Goal: Information Seeking & Learning: Learn about a topic

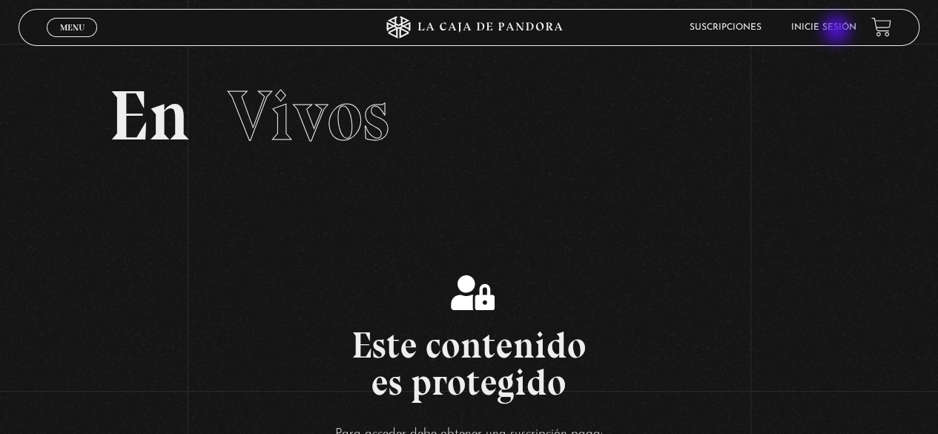
click at [837, 30] on link "Inicie sesión" at bounding box center [823, 27] width 65 height 9
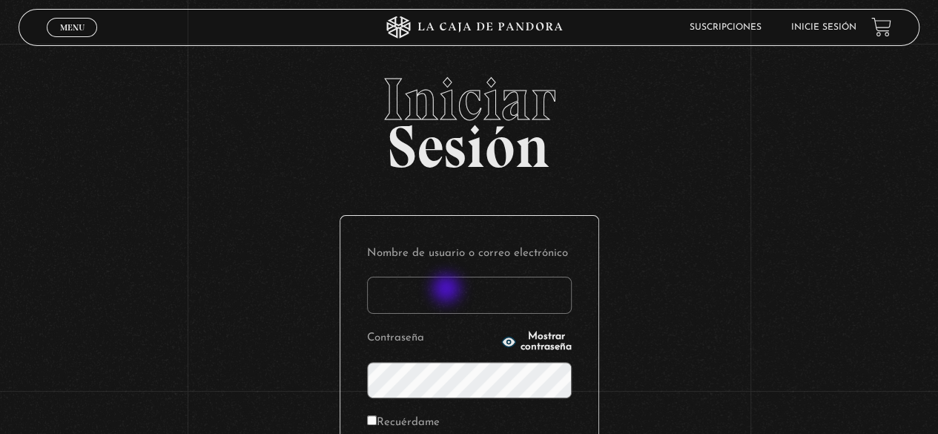
click at [448, 290] on input "Nombre de usuario o correo electrónico" at bounding box center [469, 294] width 205 height 37
type input "geysel1897@gmail.com"
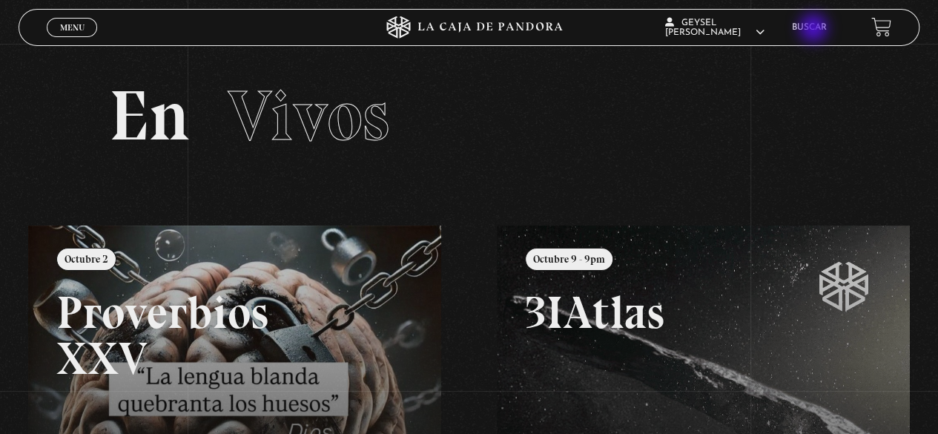
click at [815, 29] on link "Buscar" at bounding box center [809, 27] width 35 height 9
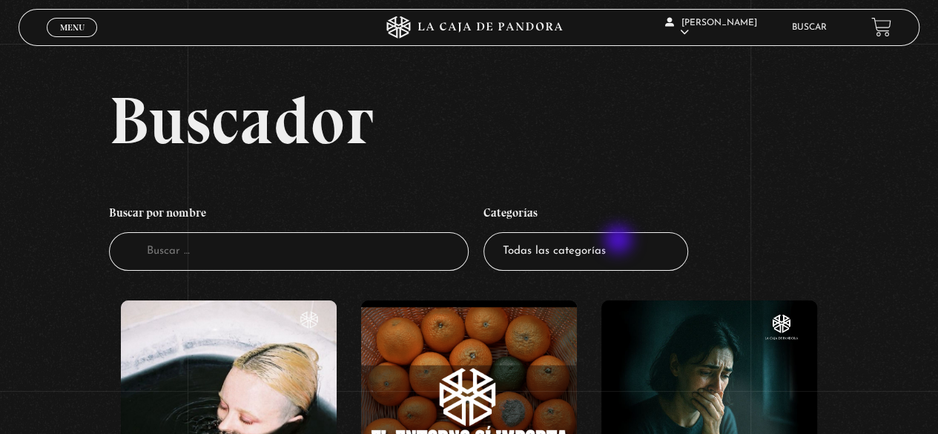
click at [614, 241] on select "Todas las categorías 11:11 Humanitario (1) Amo los Lunes (4) Análisis de series…" at bounding box center [585, 251] width 205 height 39
select select "mundo-espiritual"
click at [488, 232] on select "Todas las categorías 11:11 Humanitario (1) Amo los Lunes (4) Análisis de series…" at bounding box center [585, 251] width 205 height 39
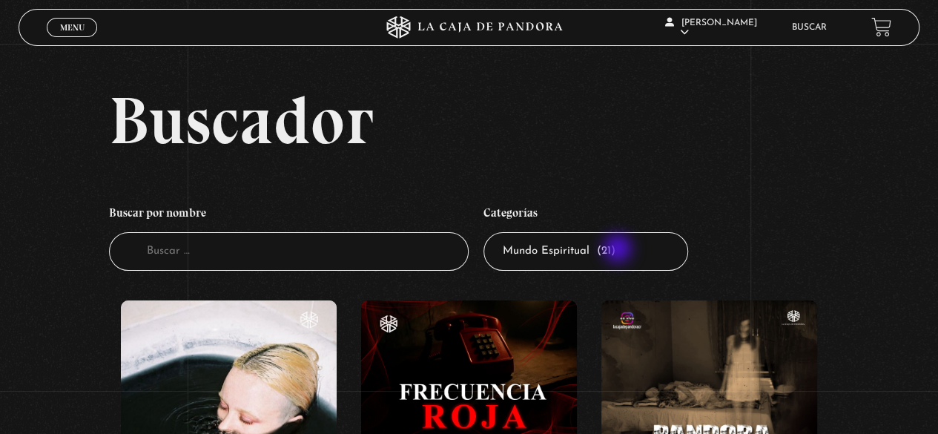
click at [619, 250] on select "Todas las categorías 11:11 Humanitario (1) Amo los [DATE] (4) Análisis de serie…" at bounding box center [585, 251] width 205 height 39
select select "centinelas"
click at [488, 232] on select "Todas las categorías 11:11 Humanitario (1) Amo los [DATE] (4) Análisis de serie…" at bounding box center [585, 251] width 205 height 39
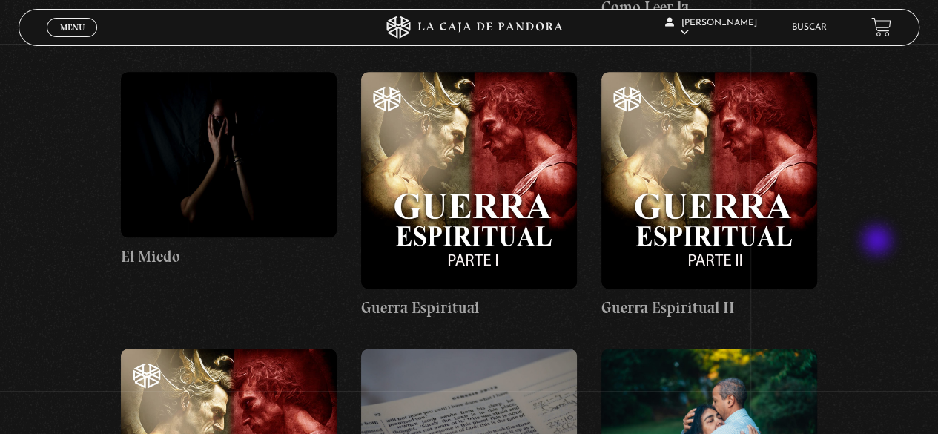
scroll to position [9190, 0]
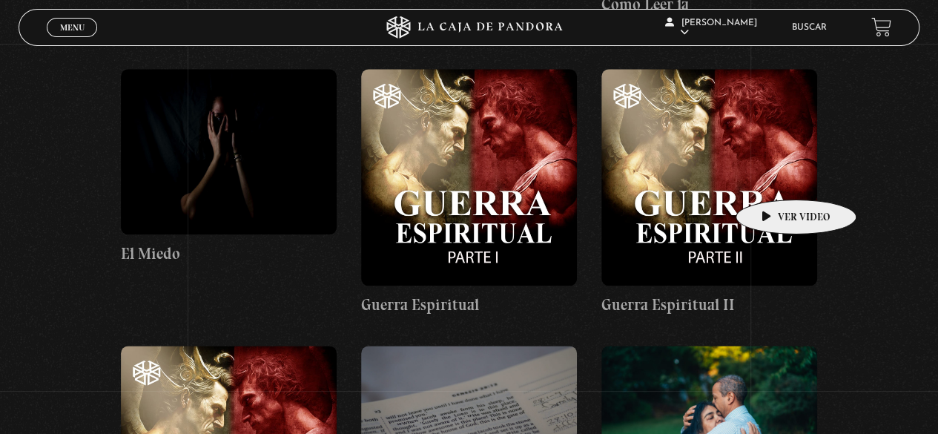
click at [772, 177] on figure at bounding box center [709, 177] width 216 height 216
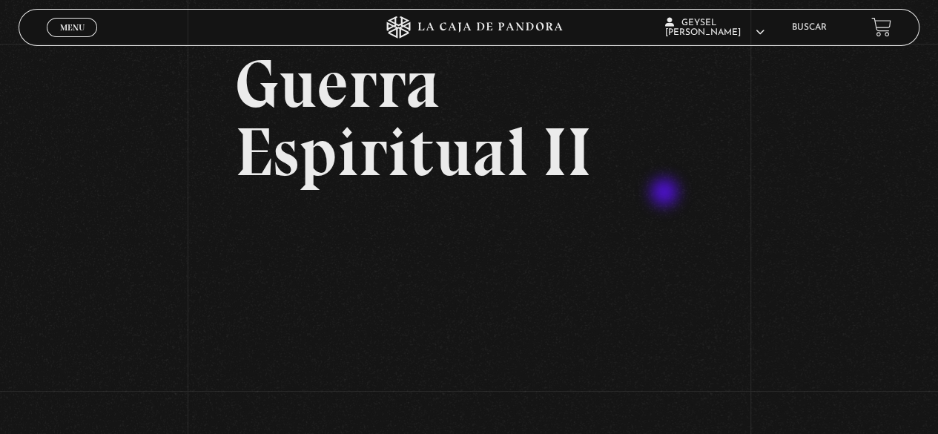
scroll to position [148, 0]
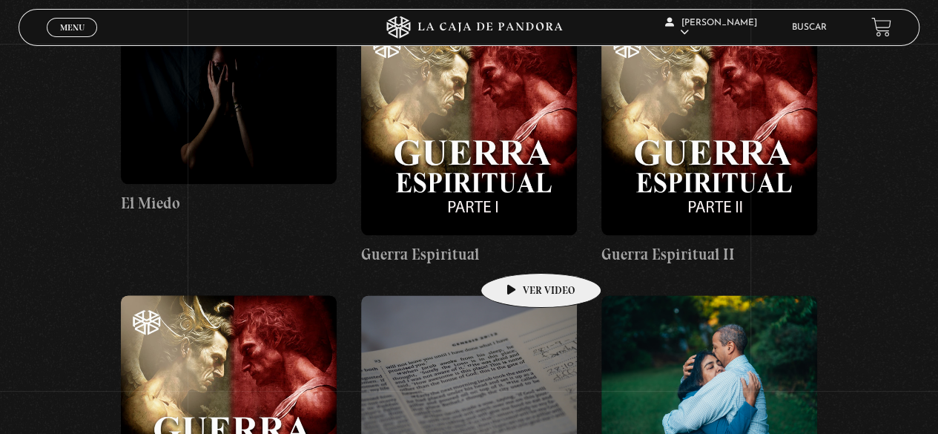
scroll to position [9338, 0]
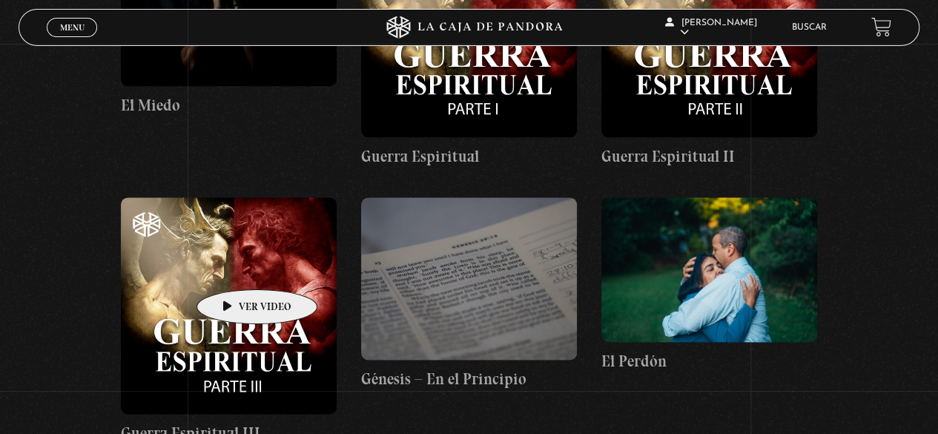
click at [231, 253] on figure at bounding box center [229, 305] width 216 height 216
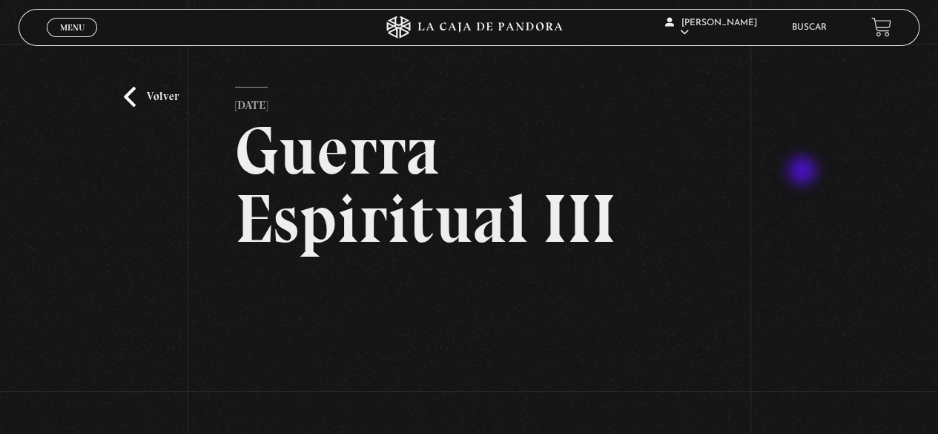
click at [803, 172] on div "Volver [DATE] Guerra Espiritual III WhatsApp Twitter Messenger Email" at bounding box center [469, 325] width 938 height 563
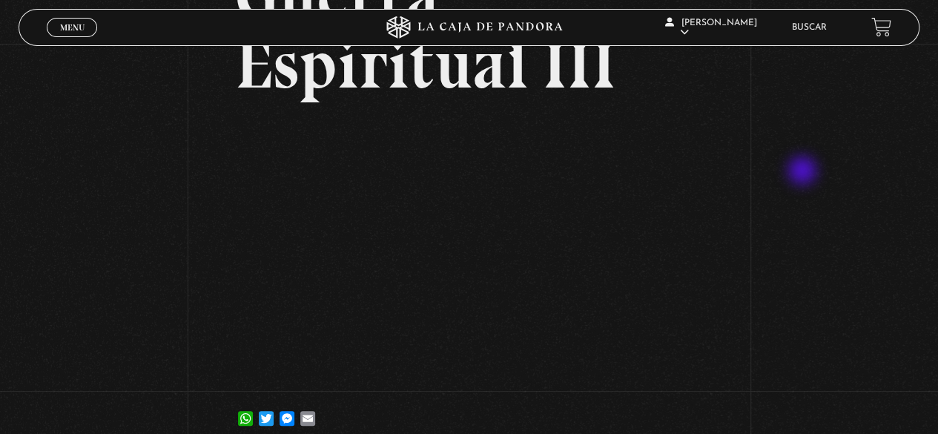
scroll to position [178, 0]
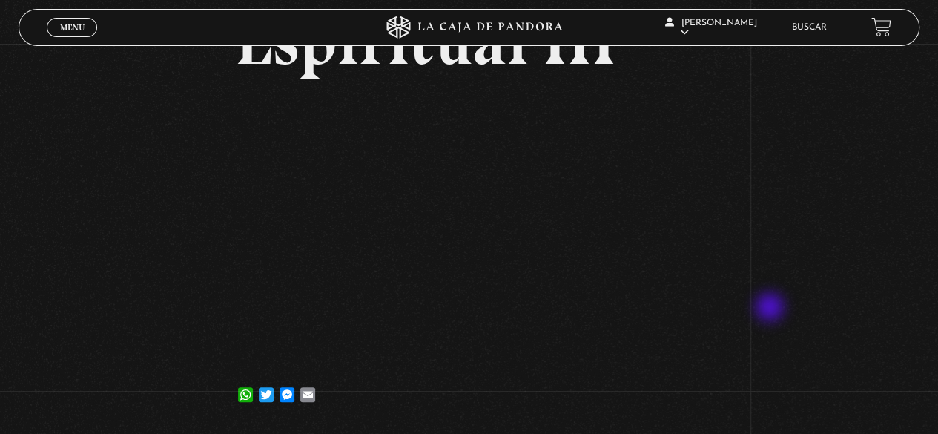
click at [771, 308] on div "Volver [DATE] Guerra Espiritual III WhatsApp Twitter Messenger Email" at bounding box center [469, 147] width 938 height 563
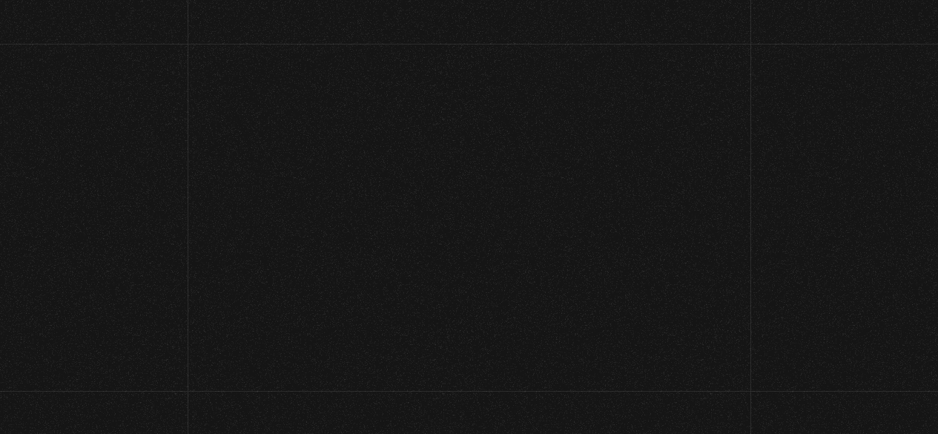
scroll to position [9338, 0]
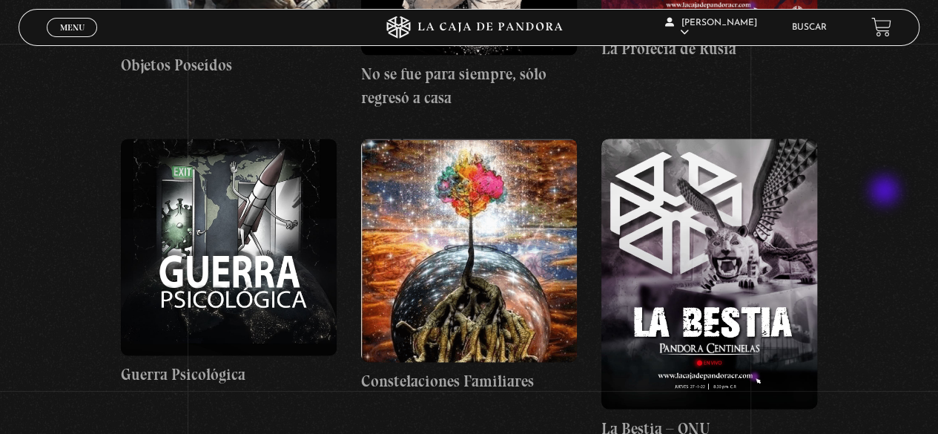
scroll to position [6596, 0]
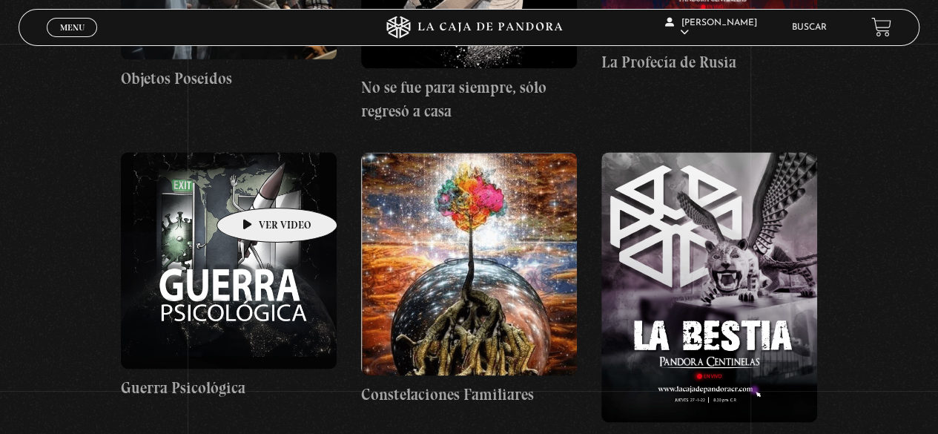
click at [253, 185] on figure at bounding box center [229, 260] width 216 height 216
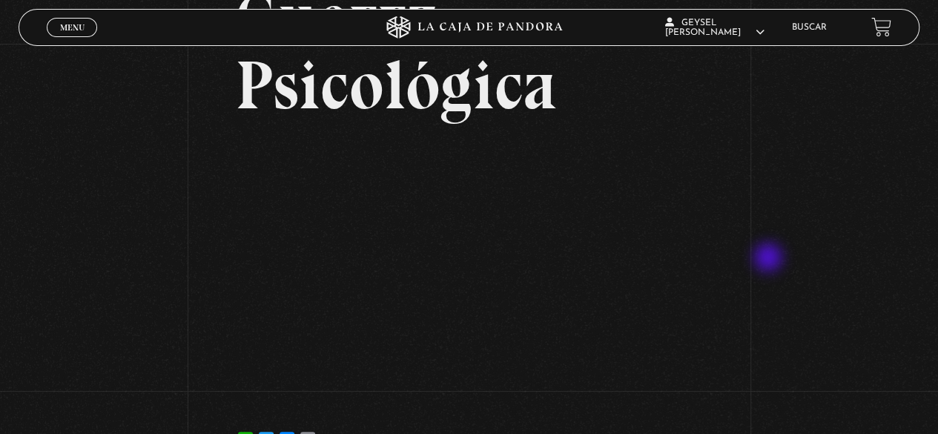
scroll to position [148, 0]
